Goal: Transaction & Acquisition: Subscribe to service/newsletter

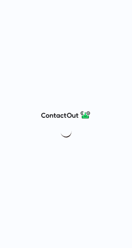
drag, startPoint x: 53, startPoint y: 113, endPoint x: 72, endPoint y: 102, distance: 21.9
click at [72, 102] on div at bounding box center [66, 124] width 132 height 248
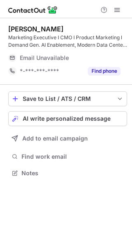
scroll to position [163, 132]
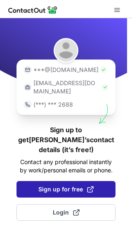
click at [74, 185] on span "Sign up for free" at bounding box center [65, 189] width 55 height 8
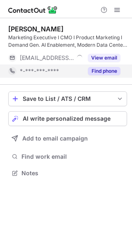
scroll to position [168, 132]
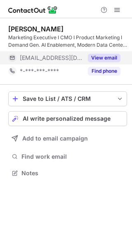
click at [96, 58] on button "View email" at bounding box center [104, 58] width 33 height 8
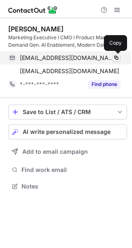
click at [115, 55] on span at bounding box center [116, 58] width 7 height 7
